Goal: Transaction & Acquisition: Purchase product/service

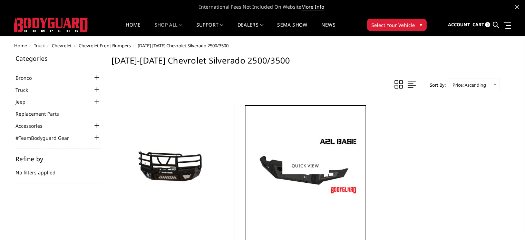
click at [320, 182] on img at bounding box center [305, 166] width 110 height 62
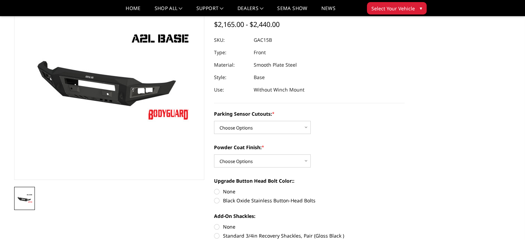
scroll to position [70, 0]
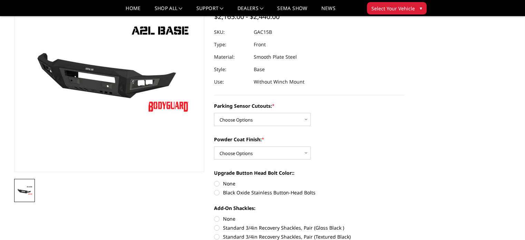
drag, startPoint x: 529, startPoint y: 23, endPoint x: 530, endPoint y: 41, distance: 17.6
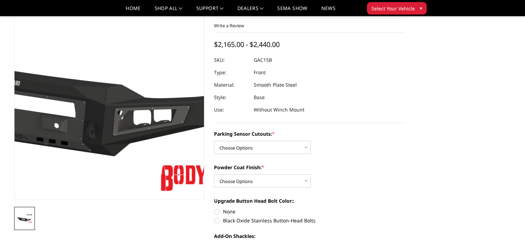
scroll to position [41, 0]
